Goal: Use online tool/utility: Use online tool/utility

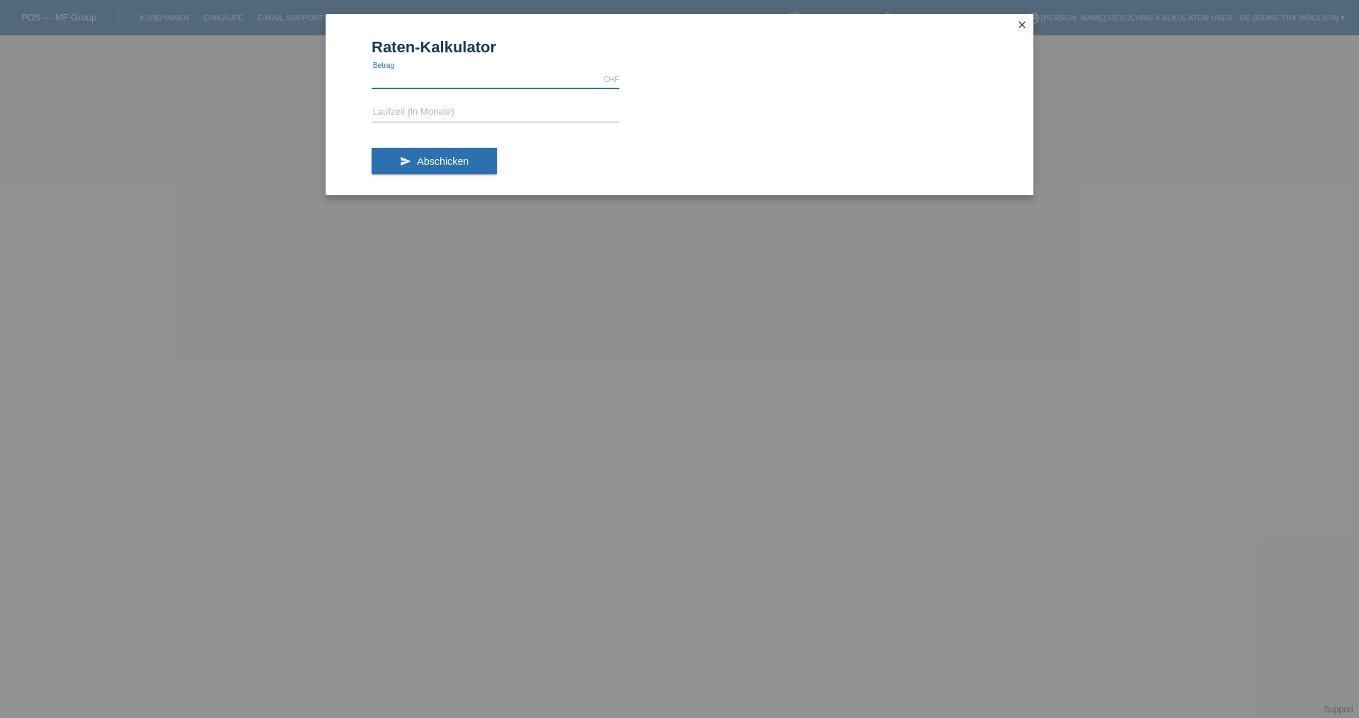
click at [473, 78] on input "text" at bounding box center [495, 80] width 248 height 18
type input "1066.90"
click at [400, 109] on input "text" at bounding box center [495, 113] width 248 height 18
type input "0"
click at [459, 146] on div "send Abschicken" at bounding box center [679, 166] width 616 height 59
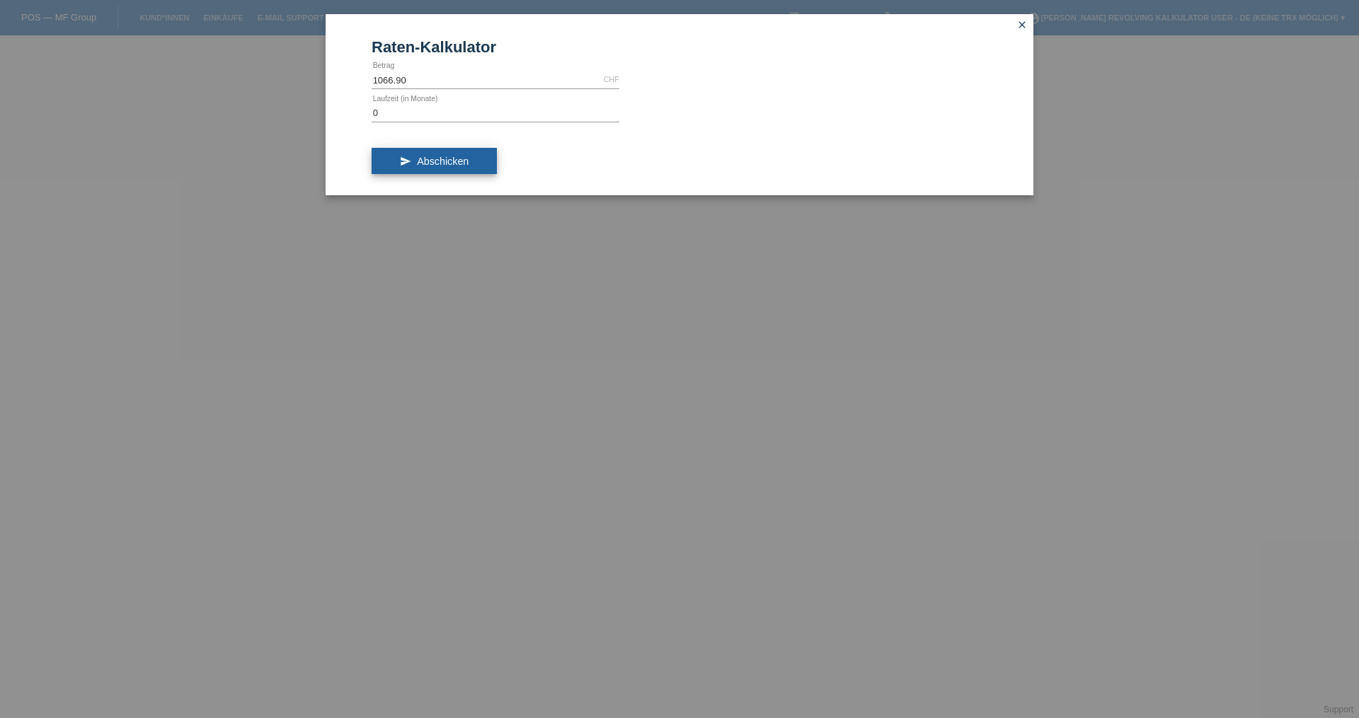
drag, startPoint x: 460, startPoint y: 150, endPoint x: 481, endPoint y: 161, distance: 24.1
click at [481, 161] on button "send Abschicken" at bounding box center [433, 161] width 125 height 27
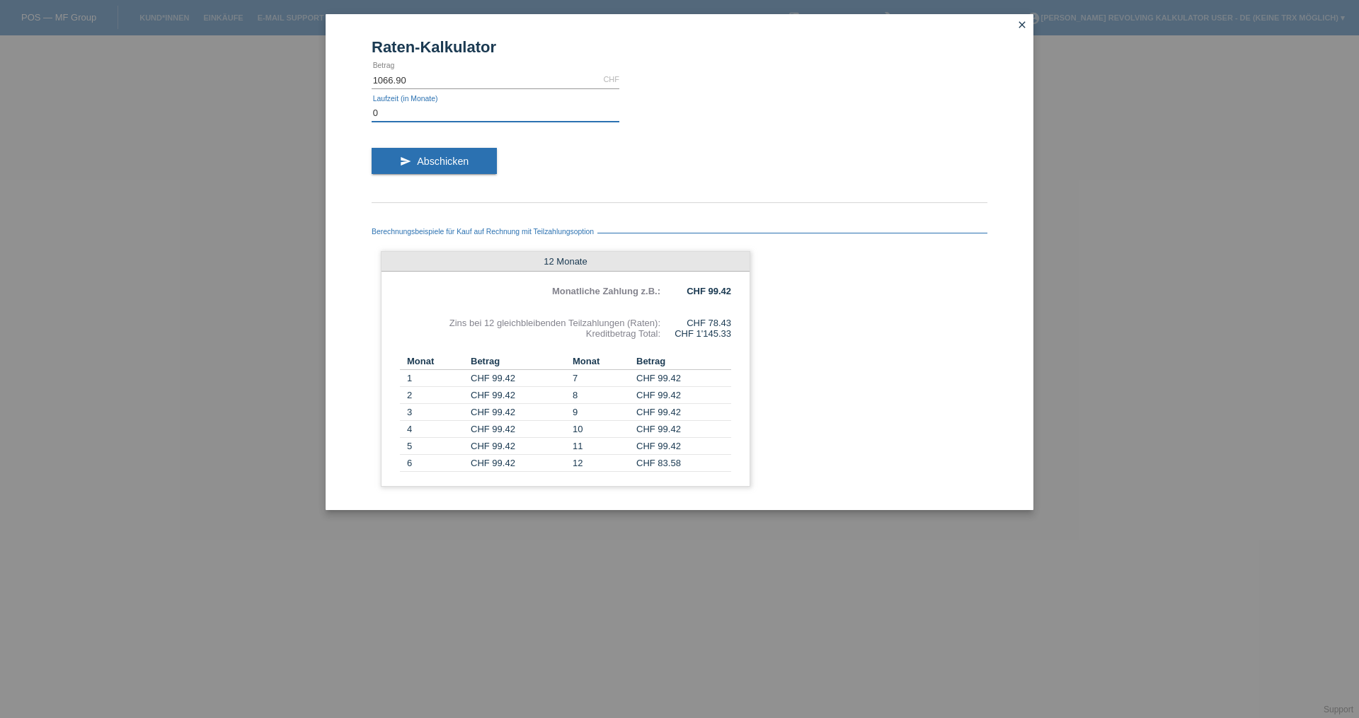
click at [415, 117] on input "0" at bounding box center [495, 113] width 248 height 18
type input "1"
click at [417, 154] on button "send Abschicken" at bounding box center [433, 161] width 125 height 27
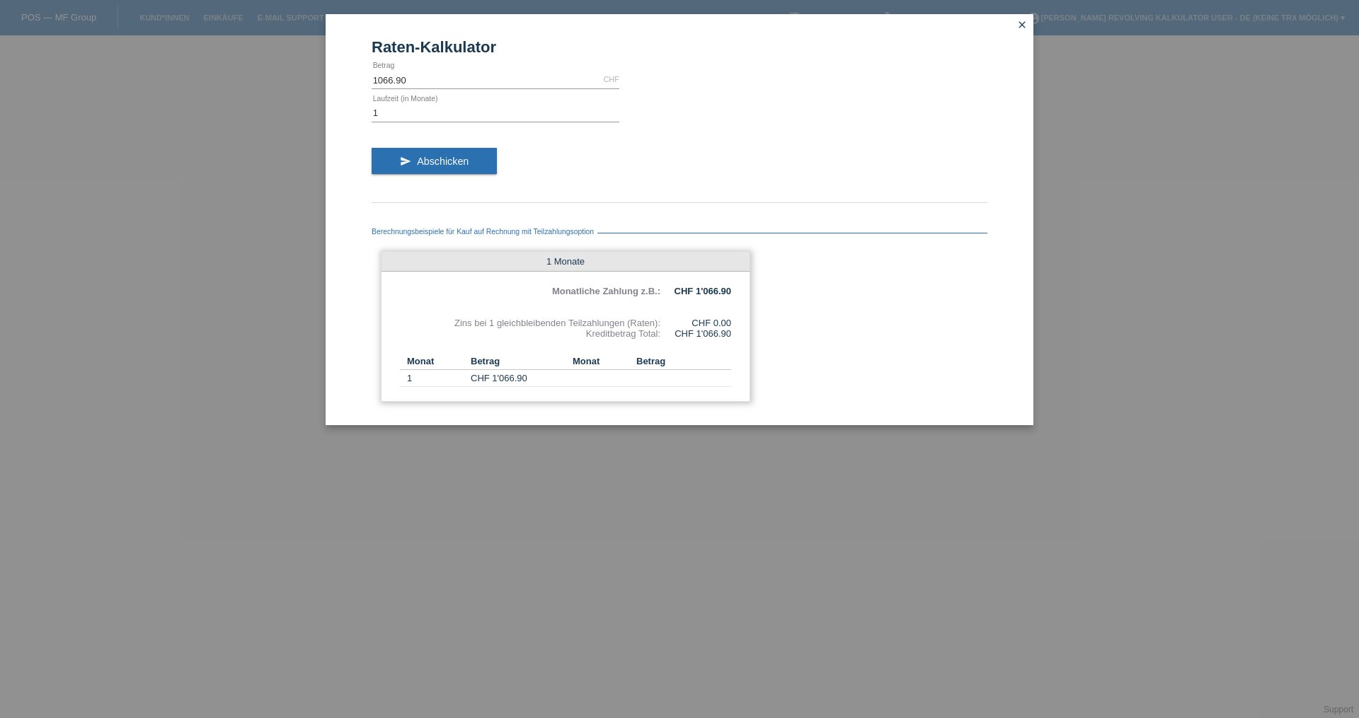
drag, startPoint x: 738, startPoint y: 325, endPoint x: 514, endPoint y: 321, distance: 223.6
click at [498, 318] on div "1 Monate Monatliche Zahlung z.B.: CHF 1'066.90 Zins bei 1 gleichbleibenden Teil…" at bounding box center [565, 326] width 369 height 151
click at [841, 543] on div "Raten-Kalkulator 1066.90 CHF error [GEOGRAPHIC_DATA] 1 error Laufzeit (in Monat…" at bounding box center [679, 359] width 1359 height 718
click at [393, 117] on input "1" at bounding box center [495, 113] width 248 height 18
click at [404, 163] on icon "send" at bounding box center [405, 161] width 11 height 11
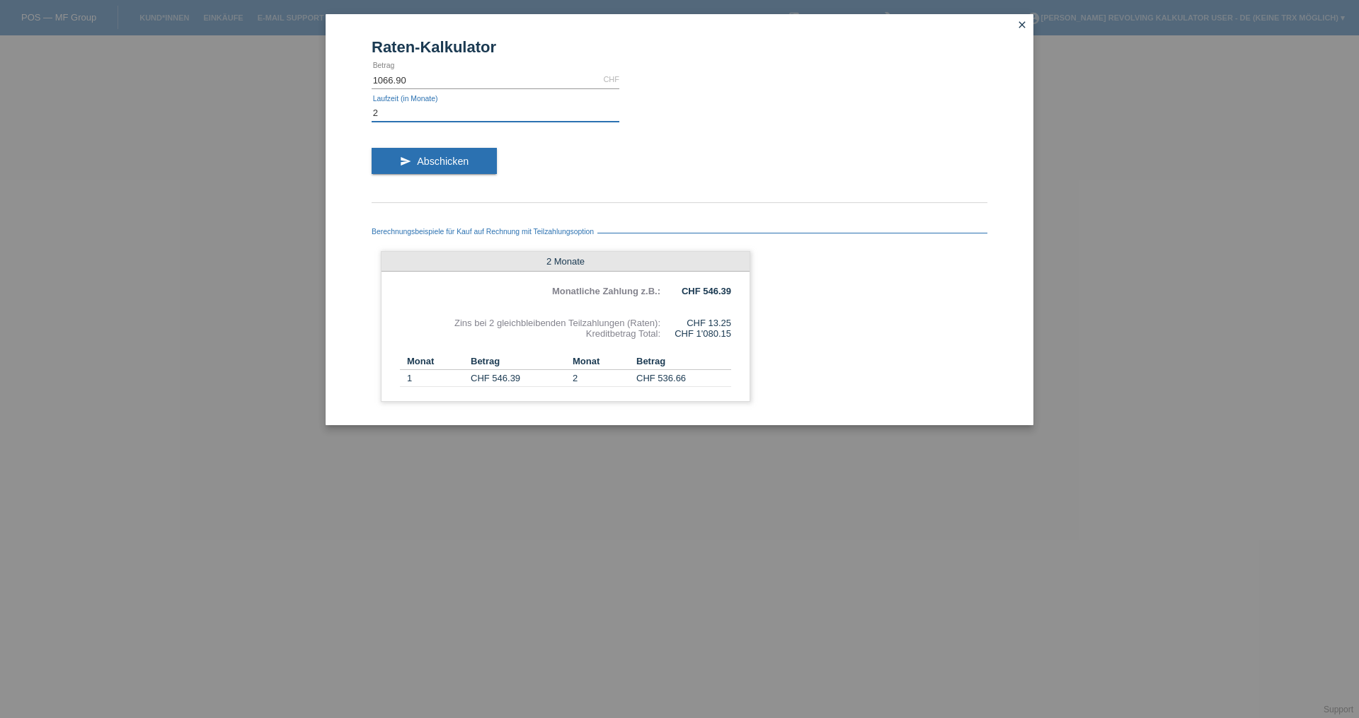
drag, startPoint x: 381, startPoint y: 109, endPoint x: 371, endPoint y: 108, distance: 9.2
click at [371, 108] on input "2" at bounding box center [495, 113] width 248 height 18
type input "1"
click at [430, 155] on button "send Abschicken" at bounding box center [433, 161] width 125 height 27
click at [427, 120] on input "1" at bounding box center [495, 113] width 248 height 18
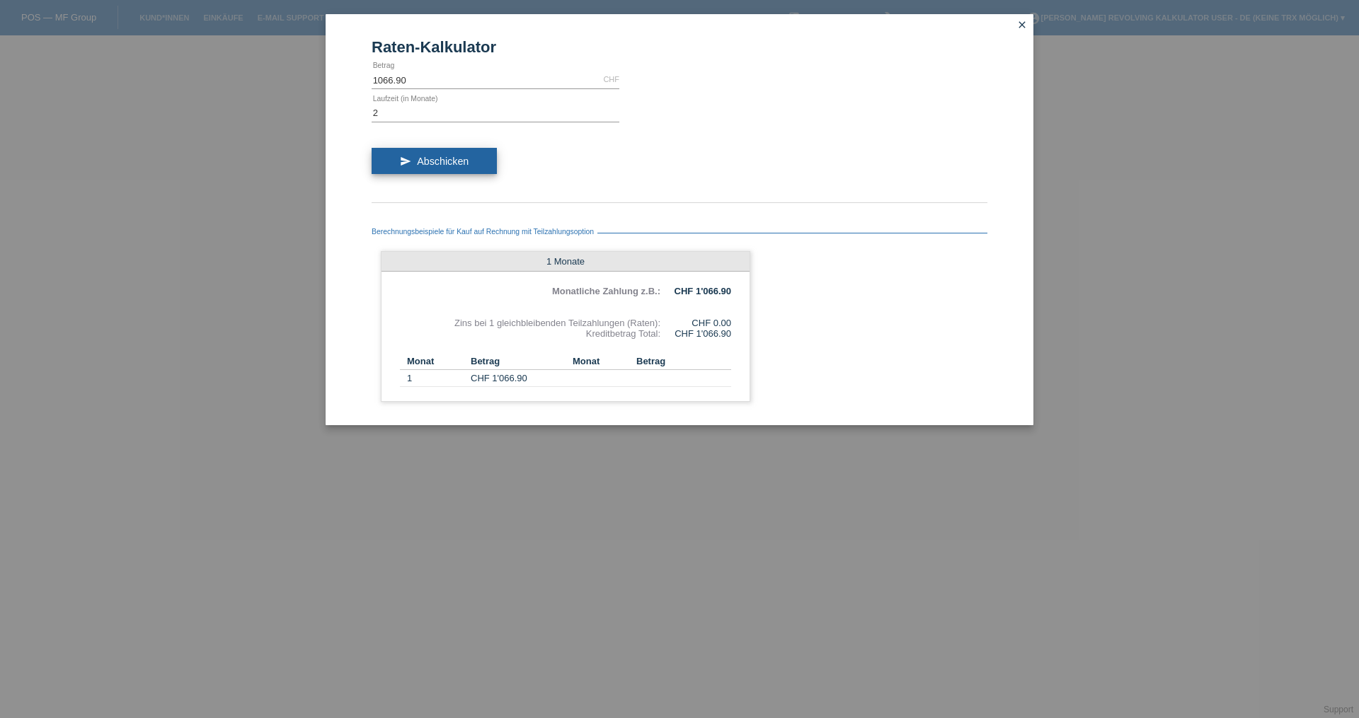
click at [441, 165] on span "Abschicken" at bounding box center [443, 161] width 52 height 11
drag, startPoint x: 394, startPoint y: 110, endPoint x: 301, endPoint y: 102, distance: 93.1
click at [316, 112] on div "Raten-Kalkulator 1066.90 CHF error [GEOGRAPHIC_DATA] 2 error Laufzeit (in Monat…" at bounding box center [679, 359] width 1359 height 718
click at [482, 164] on button "send Abschicken" at bounding box center [433, 161] width 125 height 27
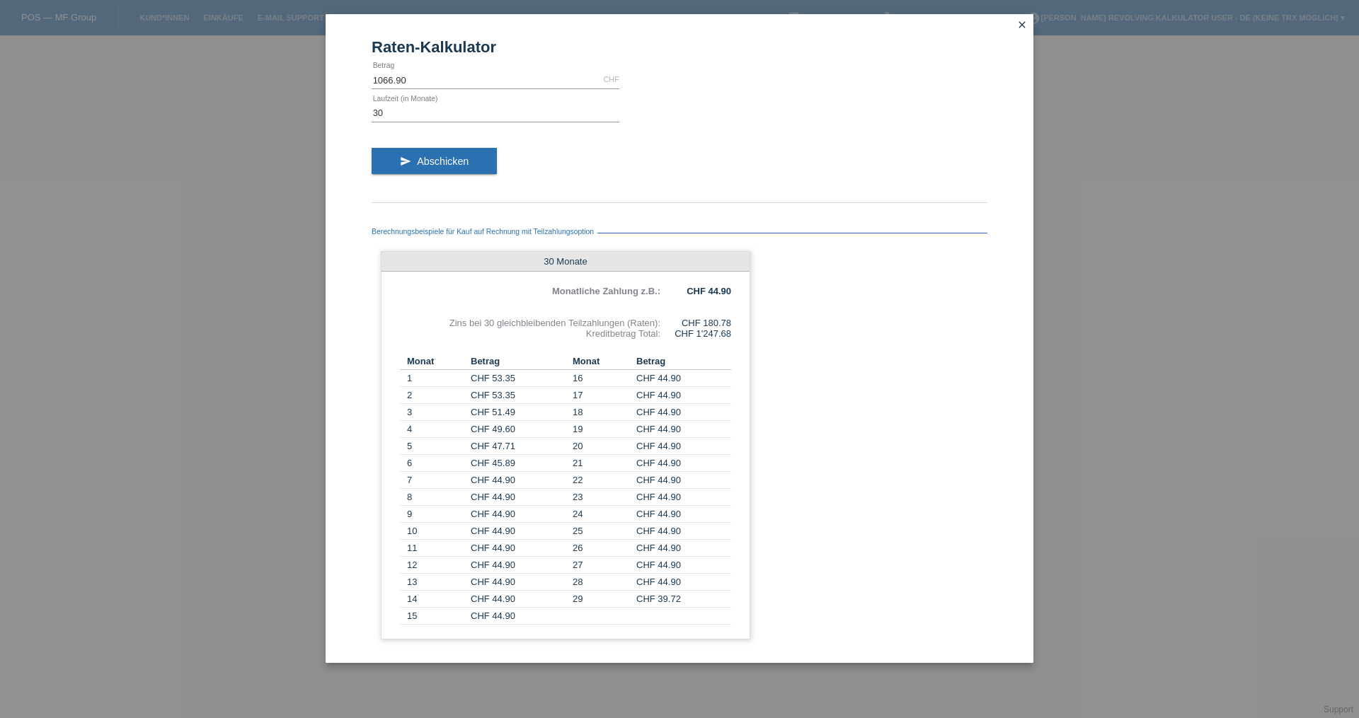
drag, startPoint x: 694, startPoint y: 325, endPoint x: 766, endPoint y: 333, distance: 72.6
click at [766, 333] on div "Berechnungsbeispiele für Kauf auf Rechnung mit Teilzahlungsoption 30 Monate Mon…" at bounding box center [679, 429] width 616 height 439
click at [398, 116] on input "30" at bounding box center [495, 113] width 248 height 18
drag, startPoint x: 398, startPoint y: 116, endPoint x: 369, endPoint y: 115, distance: 29.0
click at [369, 115] on div "Raten-Kalkulator 1066.90 CHF error [GEOGRAPHIC_DATA] 30 error Laufzeit (in Mona…" at bounding box center [679, 338] width 708 height 649
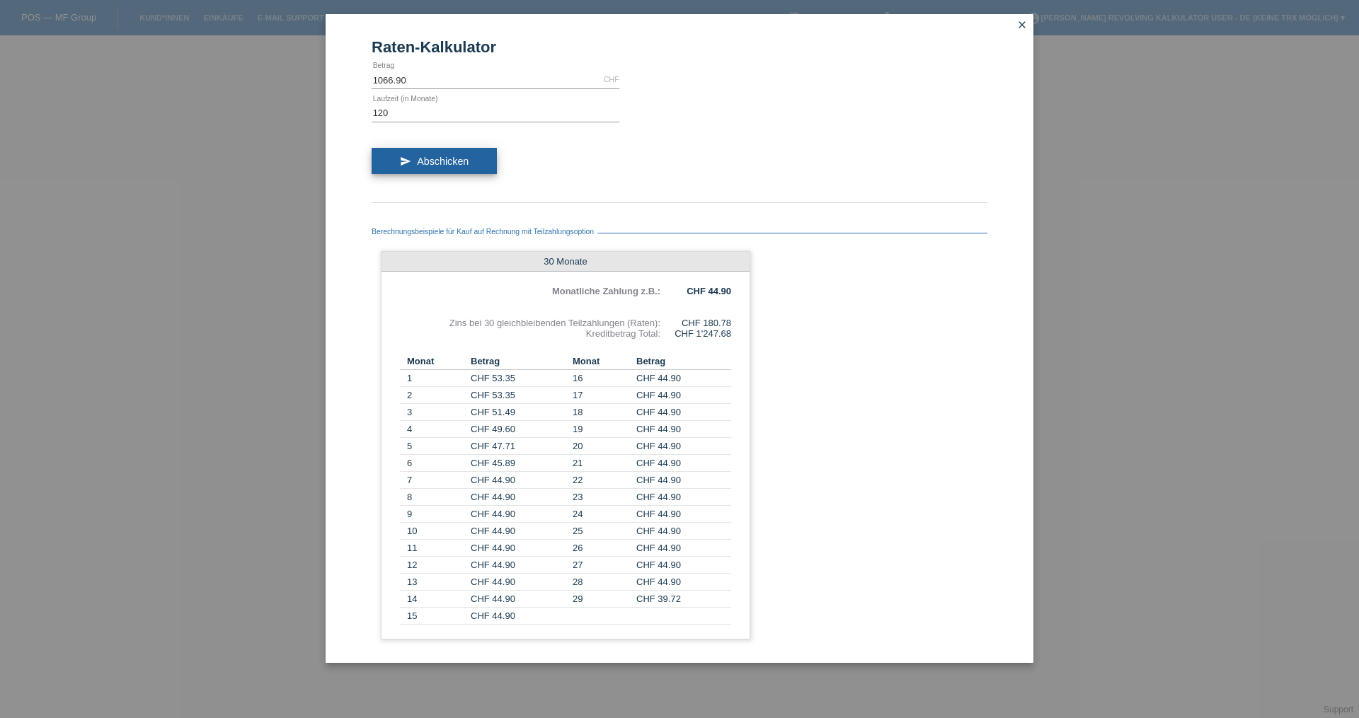
click at [459, 154] on button "send Abschicken" at bounding box center [433, 161] width 125 height 27
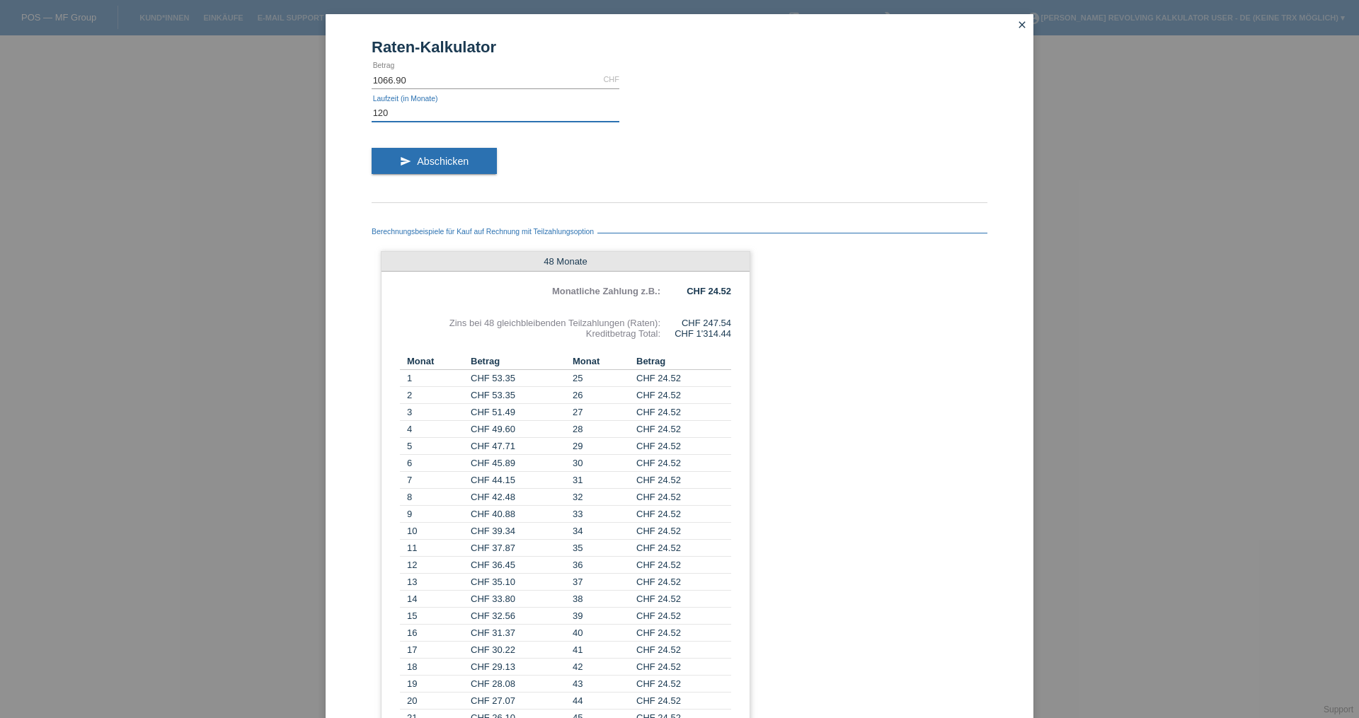
drag, startPoint x: 394, startPoint y: 119, endPoint x: 363, endPoint y: 118, distance: 31.1
click at [363, 118] on div "Raten-Kalkulator 1066.90 CHF error [GEOGRAPHIC_DATA] 120 error Laufzeit (in Mon…" at bounding box center [679, 415] width 708 height 802
type input "2"
click at [379, 171] on button "send Abschicken" at bounding box center [433, 161] width 125 height 27
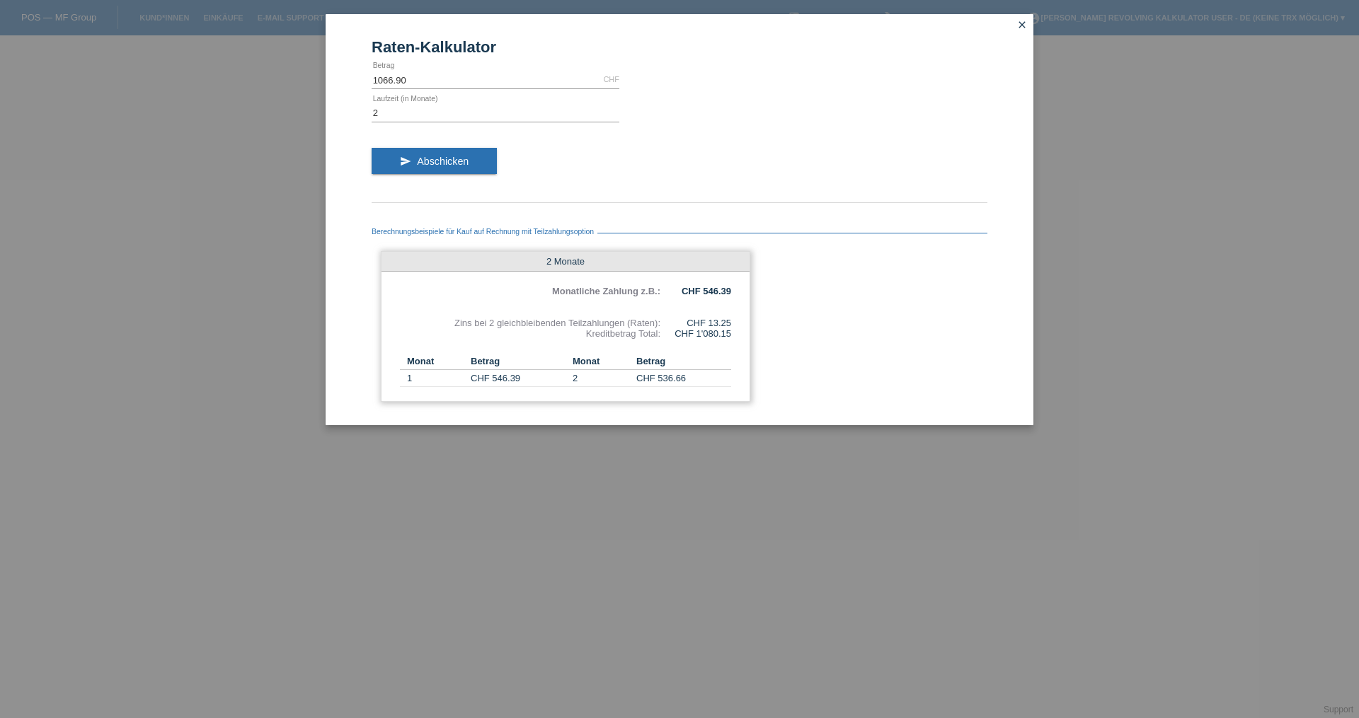
drag, startPoint x: 713, startPoint y: 326, endPoint x: 730, endPoint y: 330, distance: 18.0
click at [730, 330] on div "2 Monate Monatliche Zahlung z.B.: CHF 546.39 Zins bei 2 gleichbleibenden Teilza…" at bounding box center [565, 326] width 369 height 151
click at [742, 321] on div "2 Monate Monatliche Zahlung z.B.: CHF 546.39 Zins bei 2 gleichbleibenden Teilza…" at bounding box center [565, 326] width 369 height 151
drag, startPoint x: 733, startPoint y: 323, endPoint x: 710, endPoint y: 322, distance: 22.7
click at [710, 322] on div "2 Monate Monatliche Zahlung z.B.: CHF 546.39 Zins bei 2 gleichbleibenden Teilza…" at bounding box center [565, 326] width 369 height 151
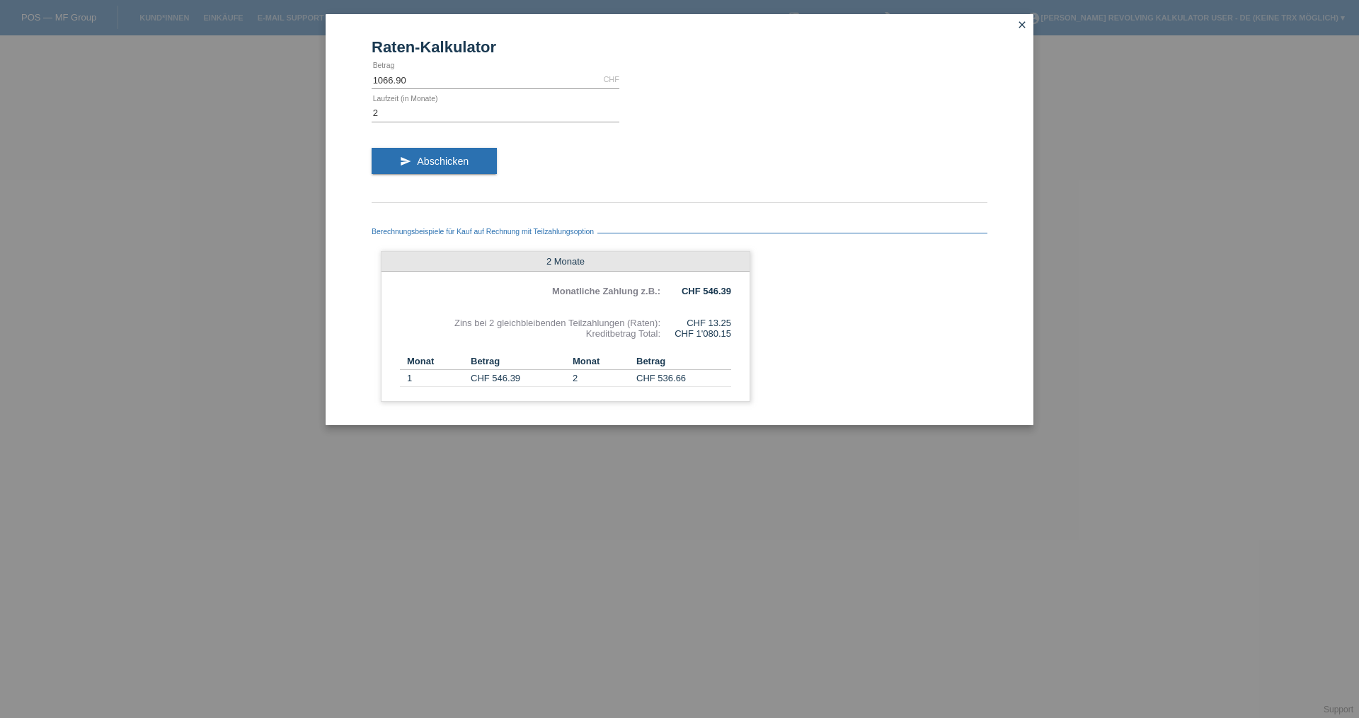
click at [780, 265] on div "Berechnungsbeispiele für Kauf auf Rechnung mit Teilzahlungsoption 2 Monate Mona…" at bounding box center [679, 310] width 616 height 201
click at [409, 108] on input "2" at bounding box center [495, 113] width 248 height 18
type input "1"
click at [453, 168] on button "send Abschicken" at bounding box center [433, 161] width 125 height 27
click at [403, 109] on input "1" at bounding box center [495, 113] width 248 height 18
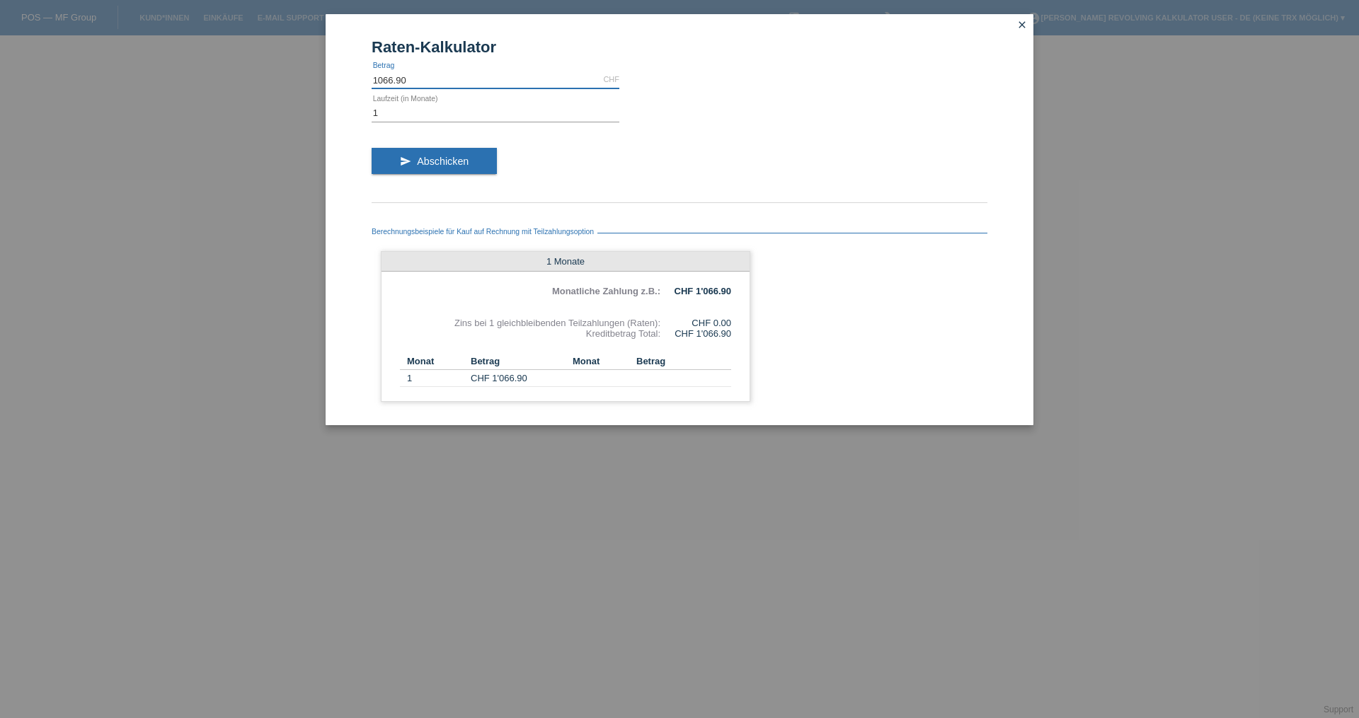
drag, startPoint x: 423, startPoint y: 83, endPoint x: 376, endPoint y: 82, distance: 47.4
click at [376, 82] on input "1066.90" at bounding box center [495, 80] width 248 height 18
click at [437, 157] on span "Abschicken" at bounding box center [443, 161] width 52 height 11
drag, startPoint x: 739, startPoint y: 335, endPoint x: 674, endPoint y: 299, distance: 74.8
click at [670, 313] on div "1 Monate Monatliche Zahlung z.B.: CHF 1'066.90 Zins bei 1 gleichbleibenden Teil…" at bounding box center [565, 326] width 369 height 151
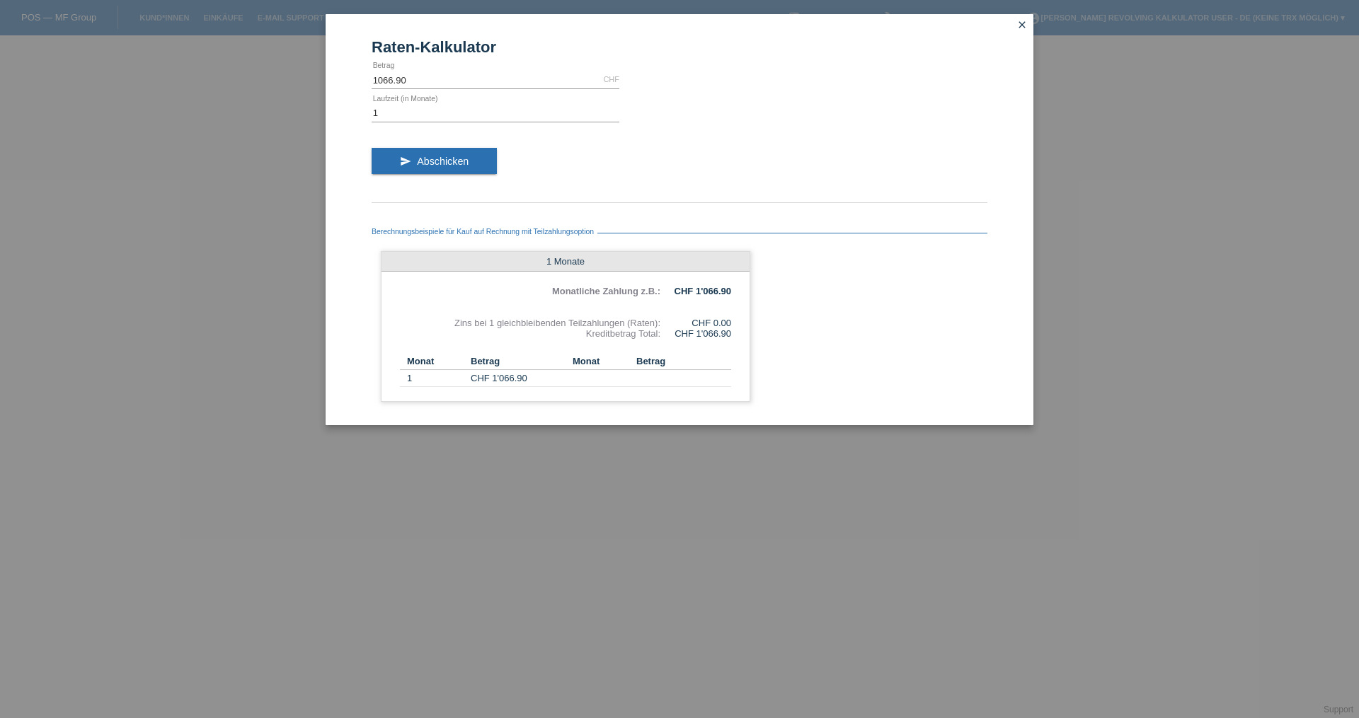
click at [804, 277] on div "Berechnungsbeispiele für Kauf auf Rechnung mit Teilzahlungsoption 1 Monate Mona…" at bounding box center [679, 310] width 616 height 201
drag, startPoint x: 725, startPoint y: 334, endPoint x: 693, endPoint y: 318, distance: 35.8
click at [698, 323] on div "1 Monate Monatliche Zahlung z.B.: CHF 1'066.90 Zins bei 1 gleichbleibenden Teil…" at bounding box center [565, 326] width 369 height 151
click at [719, 207] on div "Berechnungsbeispiele für Kauf auf Rechnung mit Teilzahlungsoption 1 Monate Mona…" at bounding box center [679, 313] width 616 height 223
drag, startPoint x: 729, startPoint y: 296, endPoint x: 674, endPoint y: 277, distance: 59.1
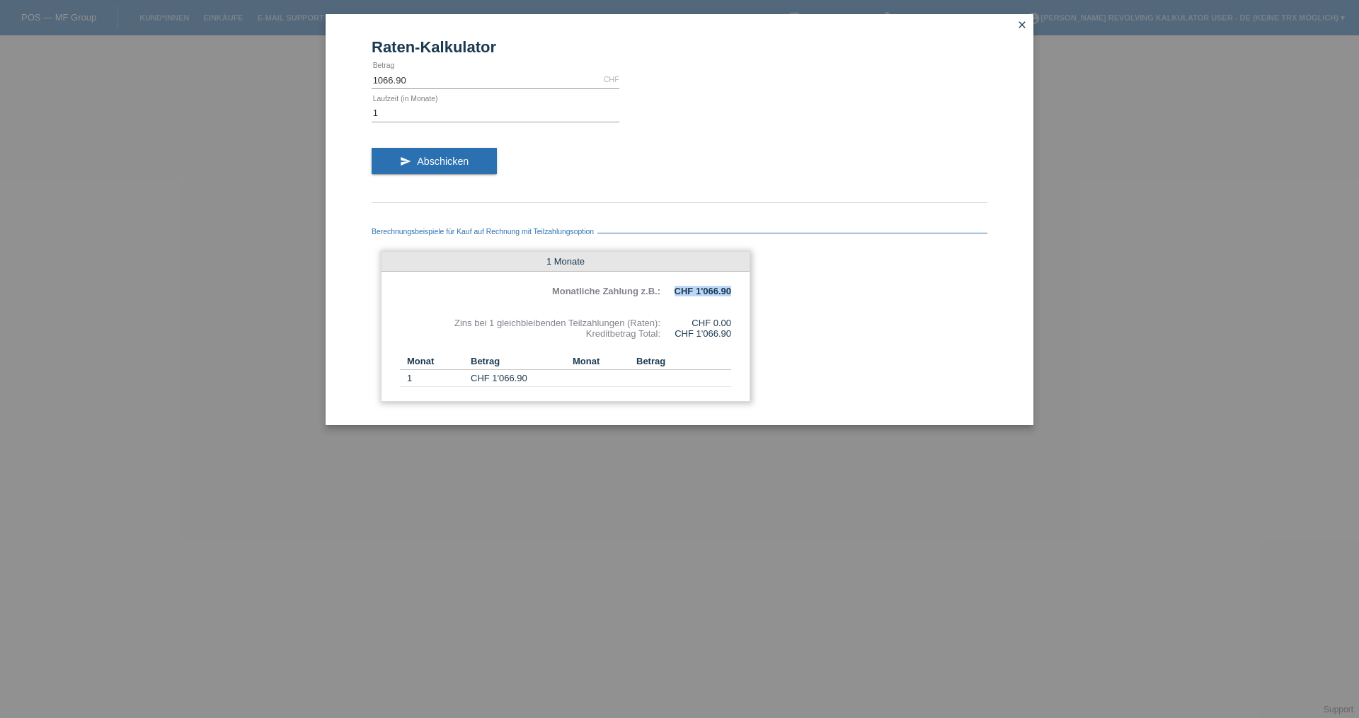
click at [674, 277] on div "1 Monate Monatliche Zahlung z.B.: CHF 1'066.90 Zins bei 1 gleichbleibenden Teil…" at bounding box center [565, 326] width 369 height 151
drag, startPoint x: 434, startPoint y: 76, endPoint x: 445, endPoint y: 38, distance: 40.3
click at [371, 67] on form "Raten-Kalkulator 1066.90 CHF error [GEOGRAPHIC_DATA] 1 error Laufzeit (in Monat…" at bounding box center [679, 231] width 616 height 387
type input "1000.00"
click at [454, 175] on div "send Abschicken" at bounding box center [679, 166] width 616 height 59
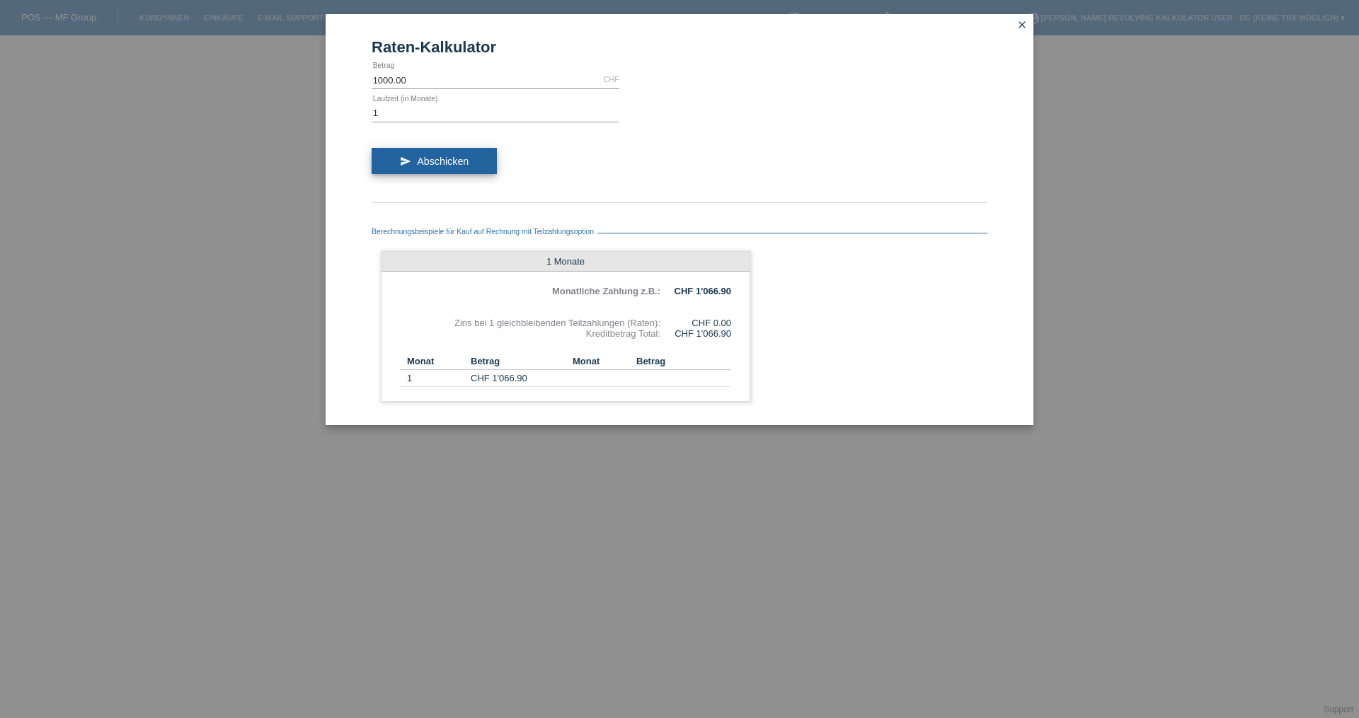
click at [447, 168] on button "send Abschicken" at bounding box center [433, 161] width 125 height 27
click at [434, 157] on span "Abschicken" at bounding box center [443, 161] width 52 height 11
click at [406, 118] on input "1" at bounding box center [495, 113] width 248 height 18
type input "2"
click at [405, 167] on button "send Abschicken" at bounding box center [433, 161] width 125 height 27
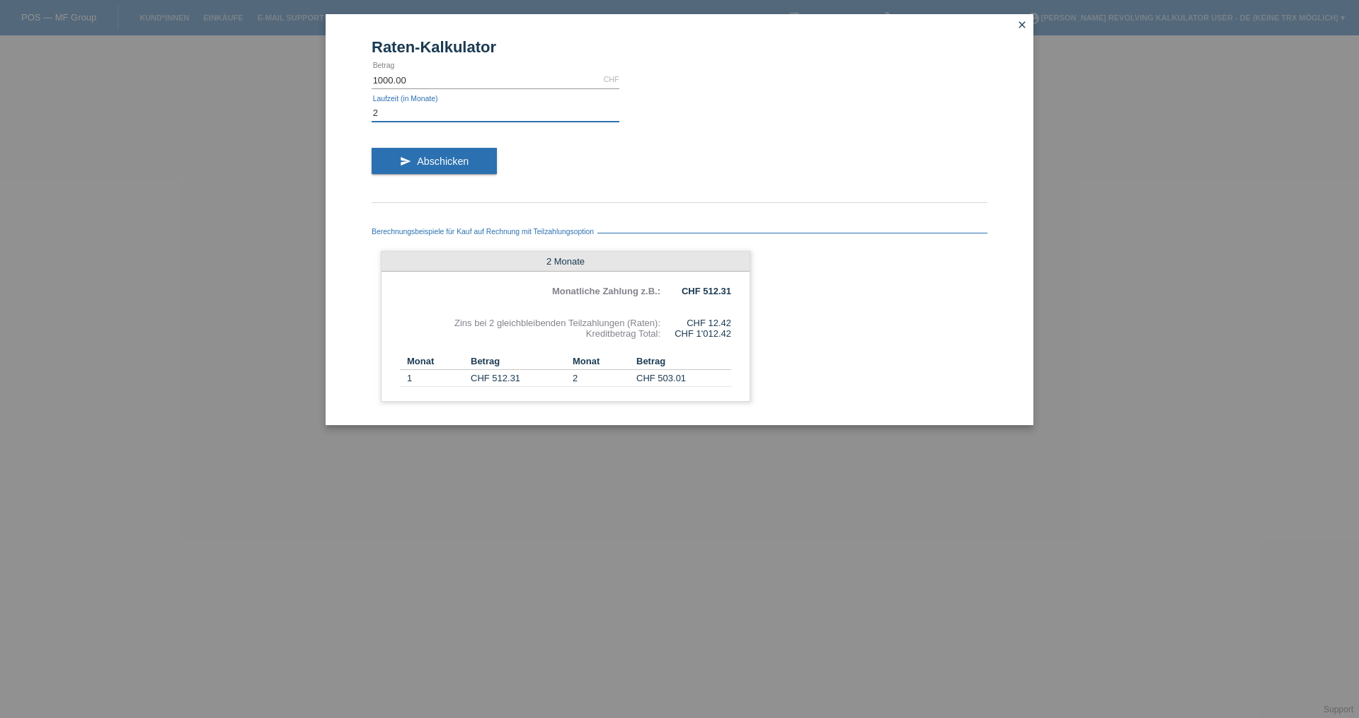
click at [400, 108] on input "2" at bounding box center [495, 113] width 248 height 18
click at [405, 113] on input "2" at bounding box center [495, 113] width 248 height 18
type input "1"
click at [451, 163] on span "Abschicken" at bounding box center [443, 161] width 52 height 11
click at [393, 113] on input "1" at bounding box center [495, 113] width 248 height 18
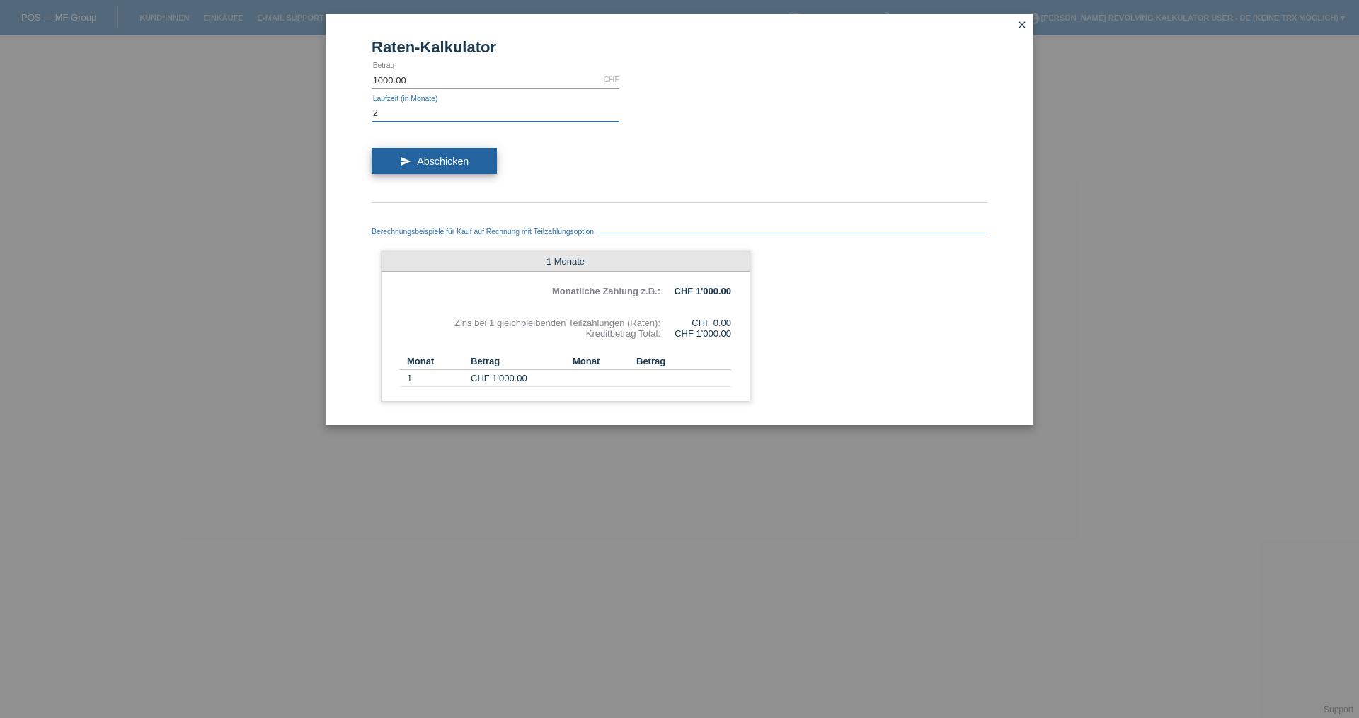
type input "2"
click at [476, 158] on button "send Abschicken" at bounding box center [433, 161] width 125 height 27
click at [703, 318] on div "CHF 12.42" at bounding box center [695, 323] width 71 height 11
drag, startPoint x: 713, startPoint y: 318, endPoint x: 740, endPoint y: 315, distance: 27.7
click at [740, 315] on div "2 Monate Monatliche Zahlung z.B.: CHF 512.31 Zins bei 2 gleichbleibenden Teilza…" at bounding box center [565, 326] width 369 height 151
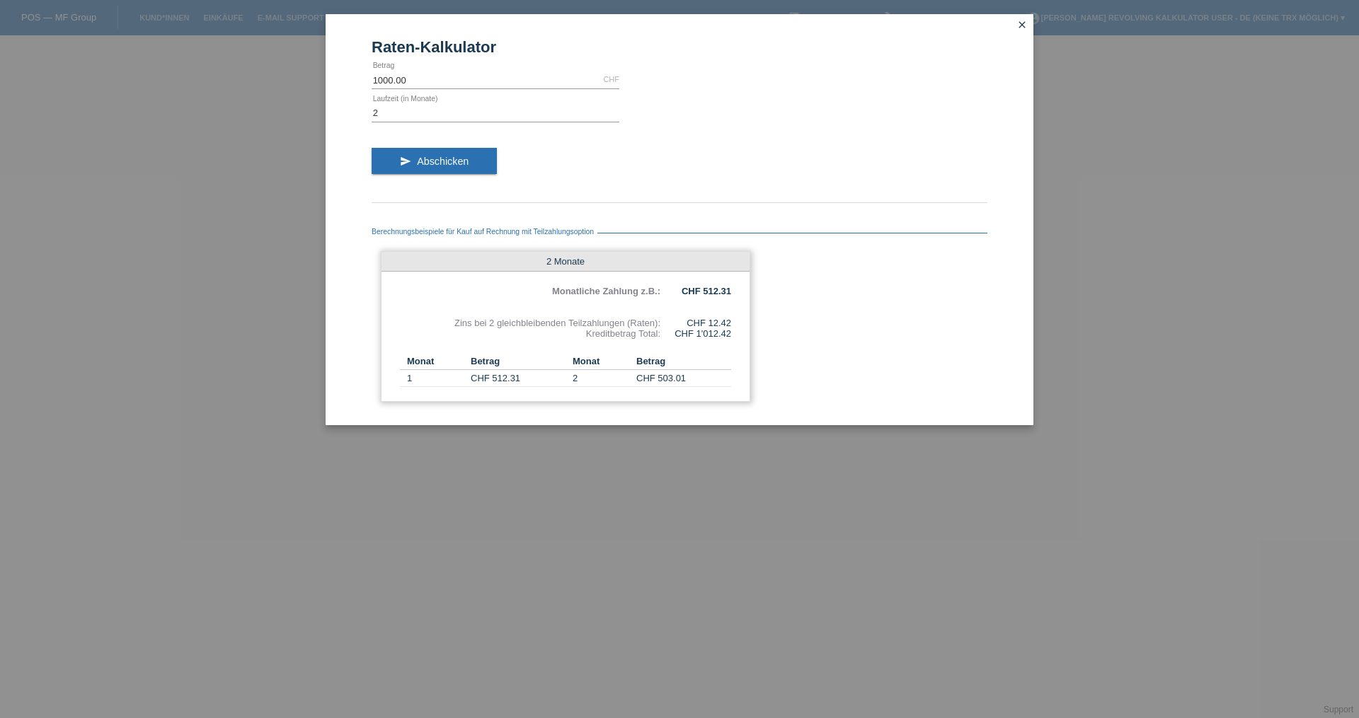
drag, startPoint x: 732, startPoint y: 323, endPoint x: 680, endPoint y: 308, distance: 54.6
click at [686, 311] on div "2 Monate Monatliche Zahlung z.B.: CHF 512.31 Zins bei 2 gleichbleibenden Teilza…" at bounding box center [565, 326] width 369 height 151
click at [390, 114] on input "2" at bounding box center [495, 113] width 248 height 18
click at [1019, 18] on link "close" at bounding box center [1022, 26] width 18 height 16
